Goal: Navigation & Orientation: Find specific page/section

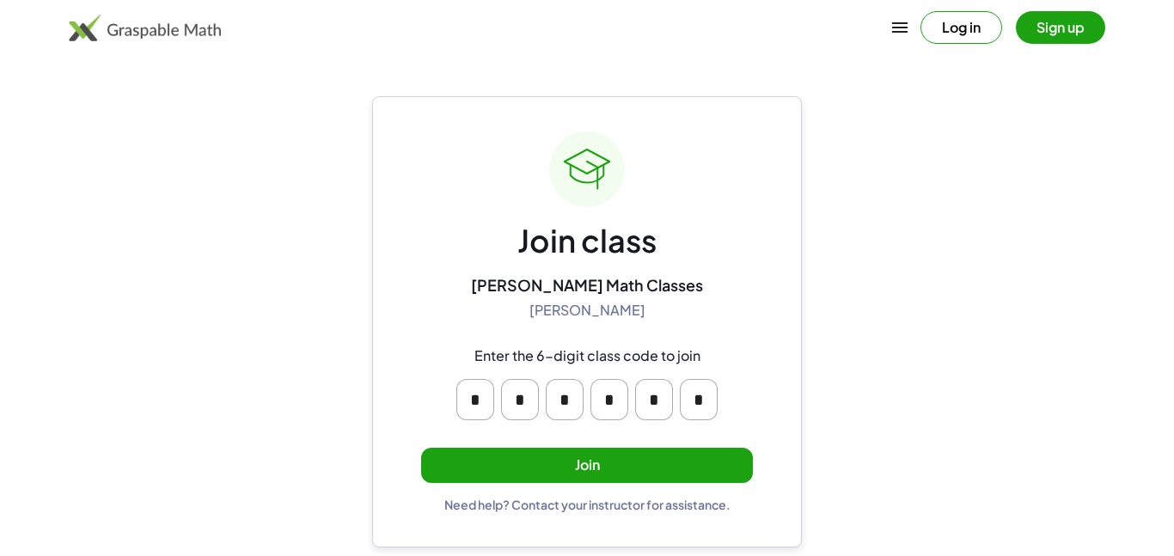
click at [441, 467] on button "Join" at bounding box center [587, 465] width 332 height 35
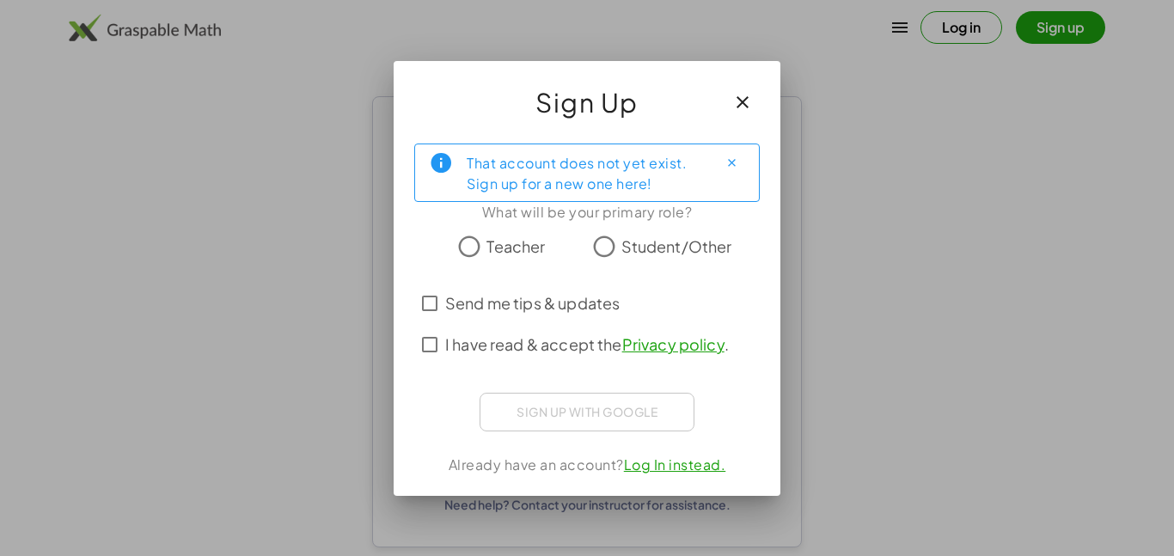
click at [630, 235] on span "Student/Other" at bounding box center [676, 246] width 111 height 23
click at [573, 346] on span "I have read & accept the Privacy policy ." at bounding box center [587, 344] width 284 height 23
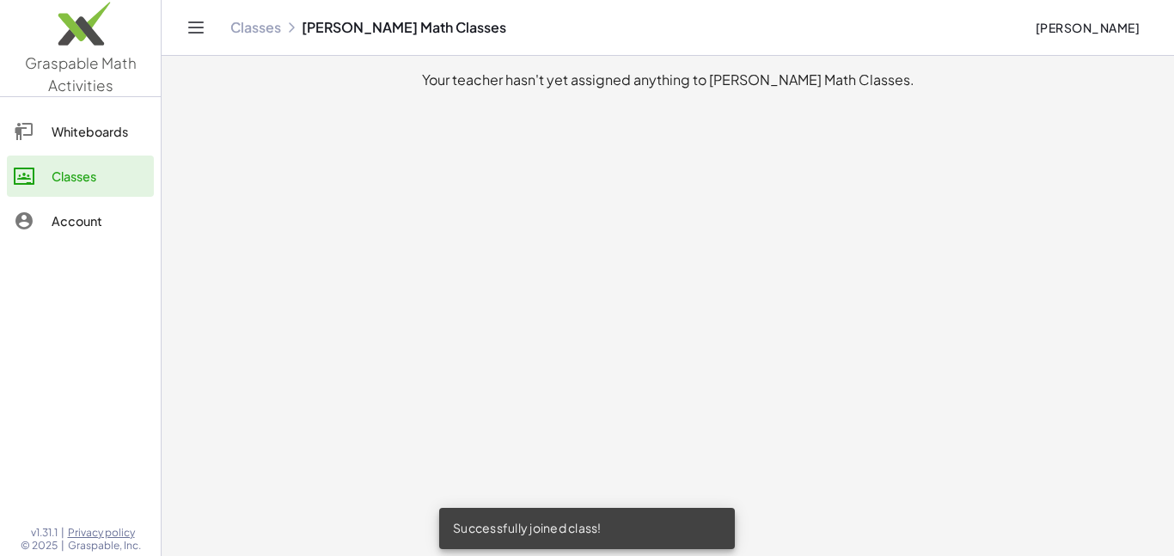
click at [59, 140] on div "Whiteboards" at bounding box center [99, 131] width 95 height 21
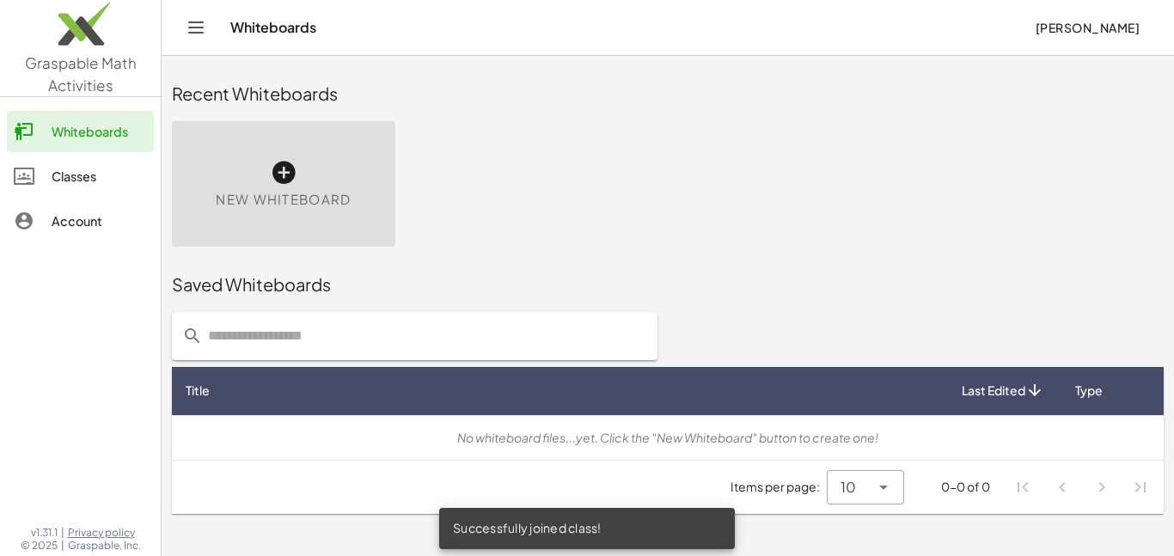
click at [94, 227] on div "Account" at bounding box center [99, 221] width 95 height 21
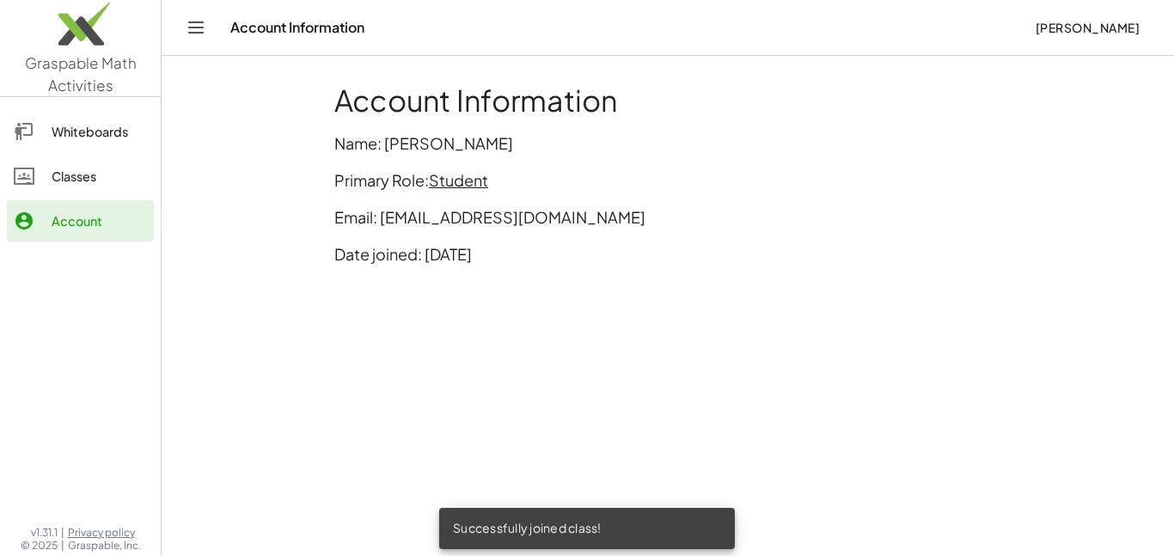
click at [46, 186] on link "Classes" at bounding box center [80, 176] width 147 height 41
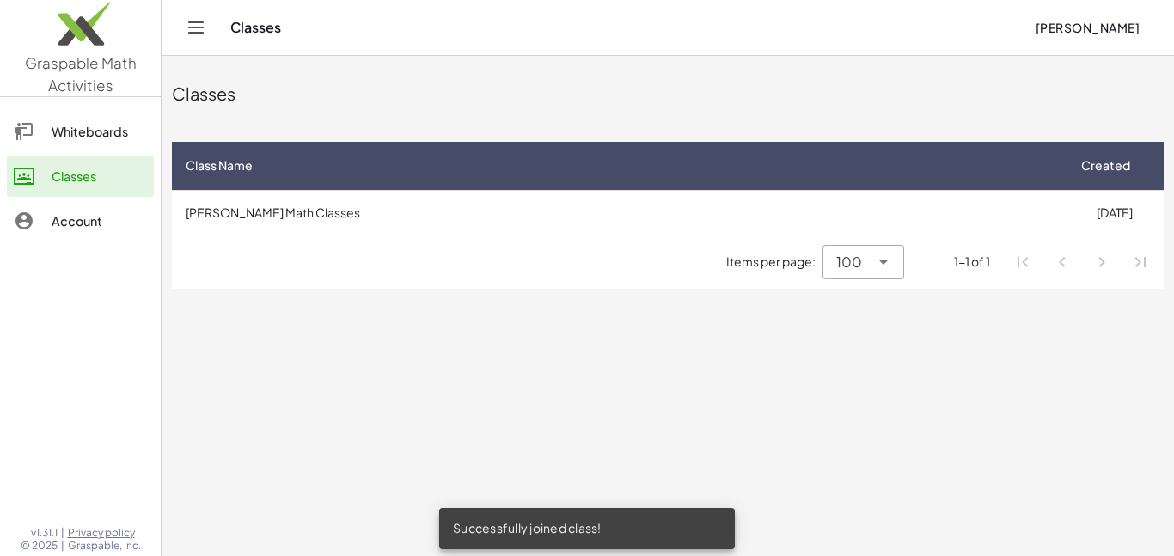
click at [28, 146] on link "Whiteboards" at bounding box center [80, 131] width 147 height 41
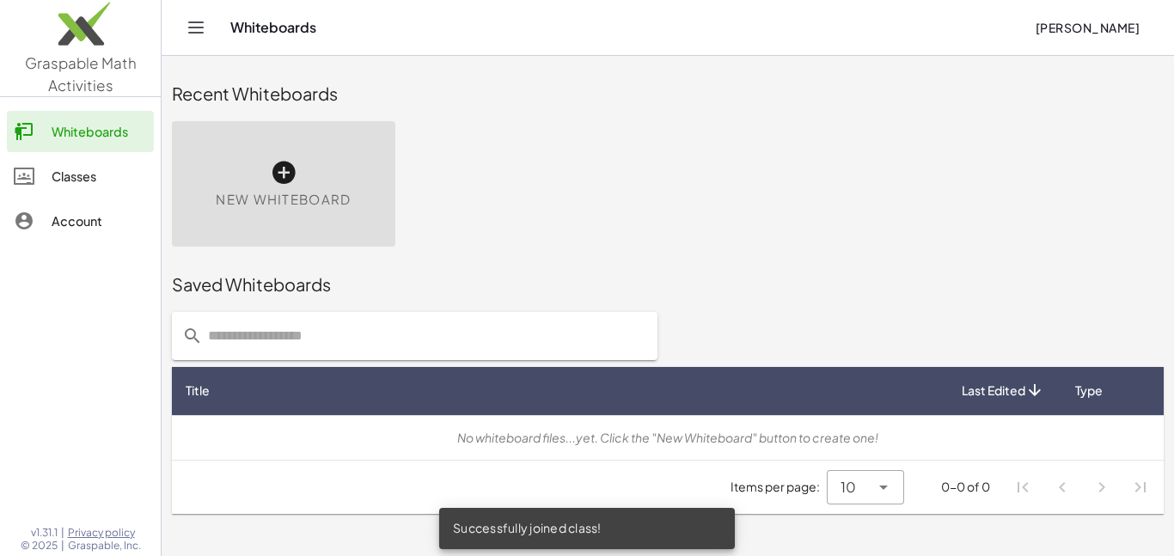
click at [85, 223] on div "Account" at bounding box center [99, 221] width 95 height 21
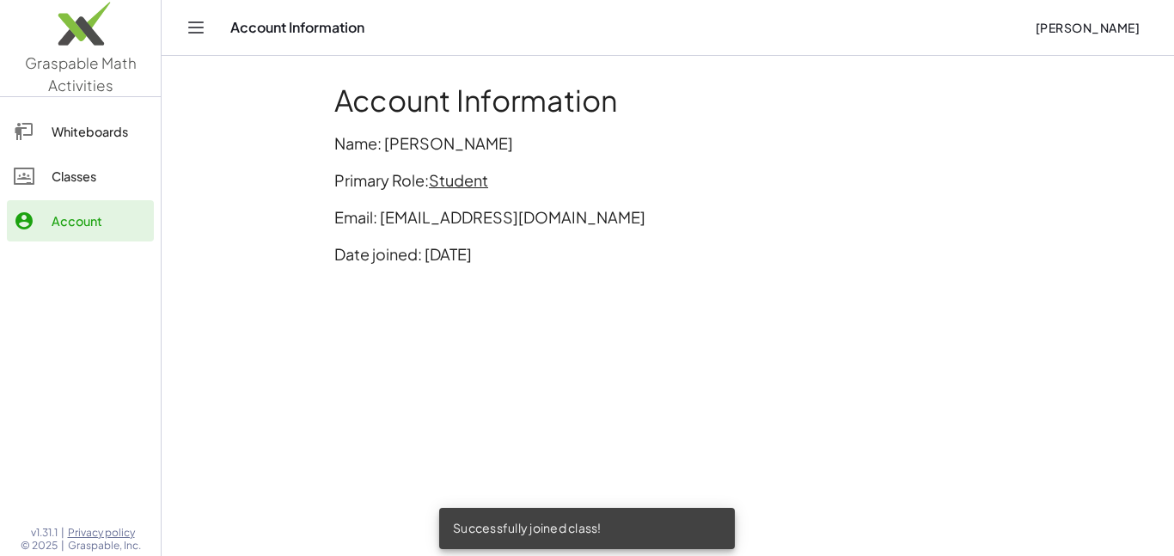
click at [52, 166] on div "Classes" at bounding box center [99, 176] width 95 height 21
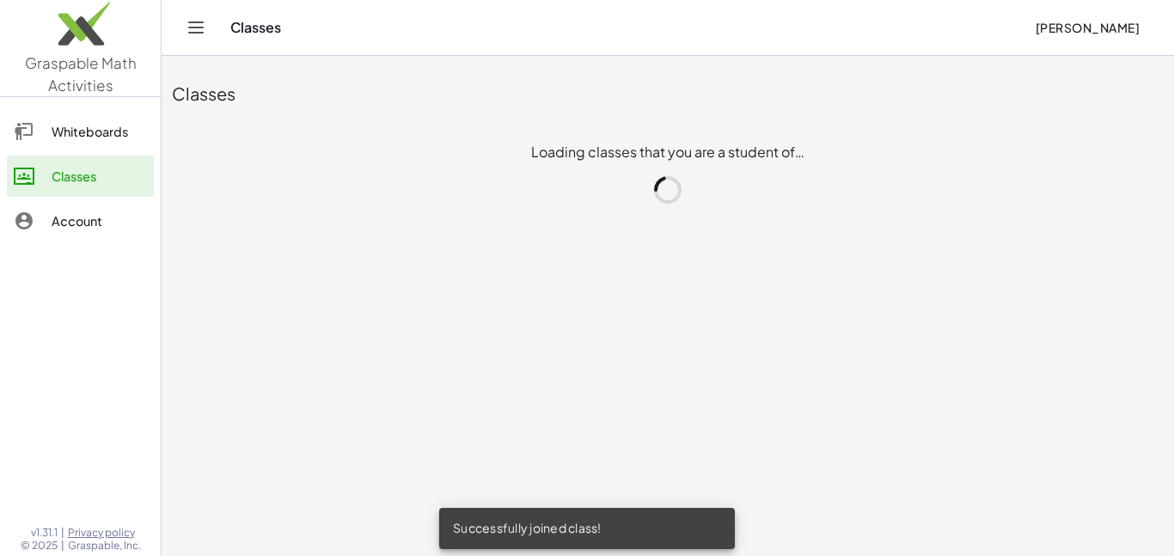
click at [66, 143] on link "Whiteboards" at bounding box center [80, 131] width 147 height 41
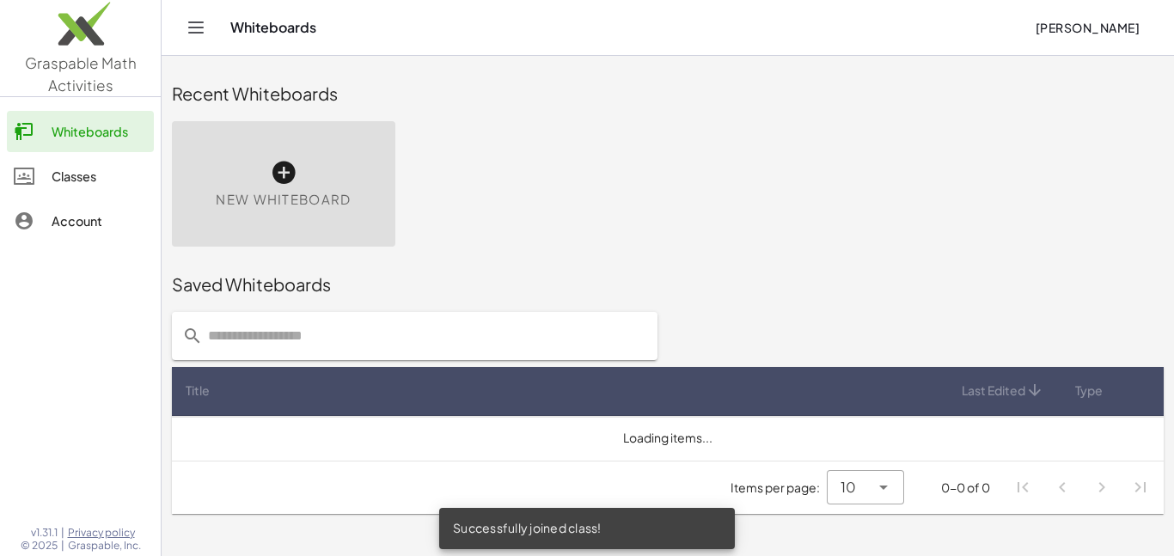
click at [46, 73] on link "Graspable Math Activities" at bounding box center [80, 48] width 161 height 96
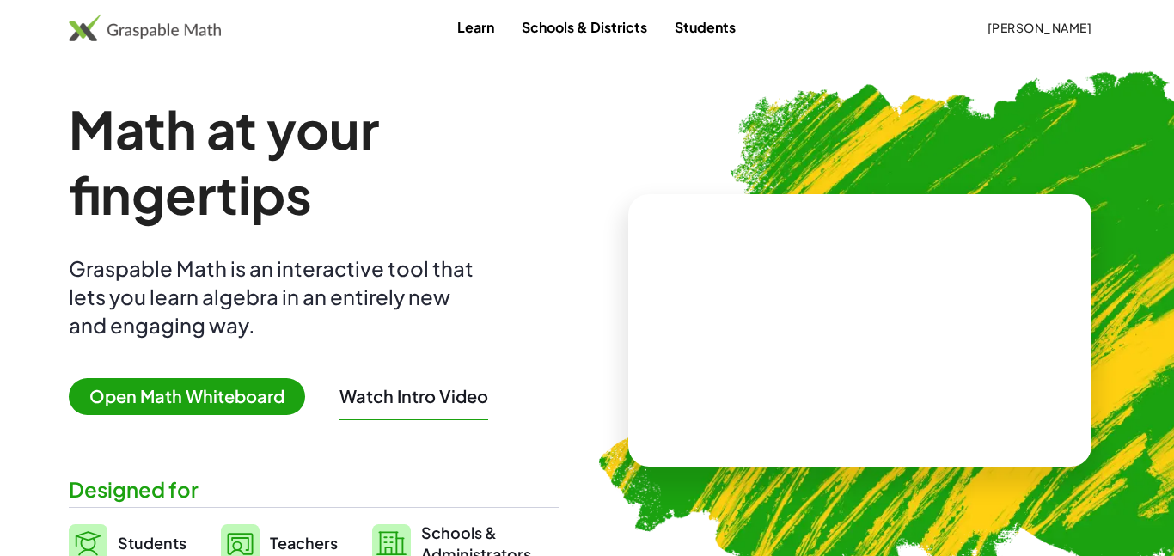
click at [484, 31] on link "Learn" at bounding box center [475, 27] width 64 height 32
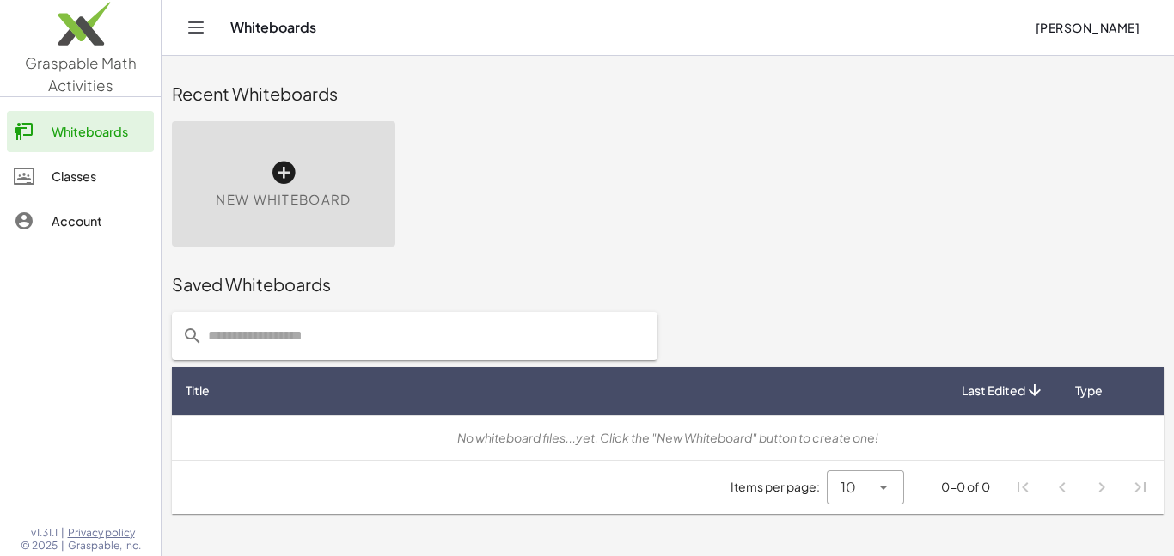
click at [27, 113] on link "Whiteboards" at bounding box center [80, 131] width 147 height 41
